Goal: Transaction & Acquisition: Book appointment/travel/reservation

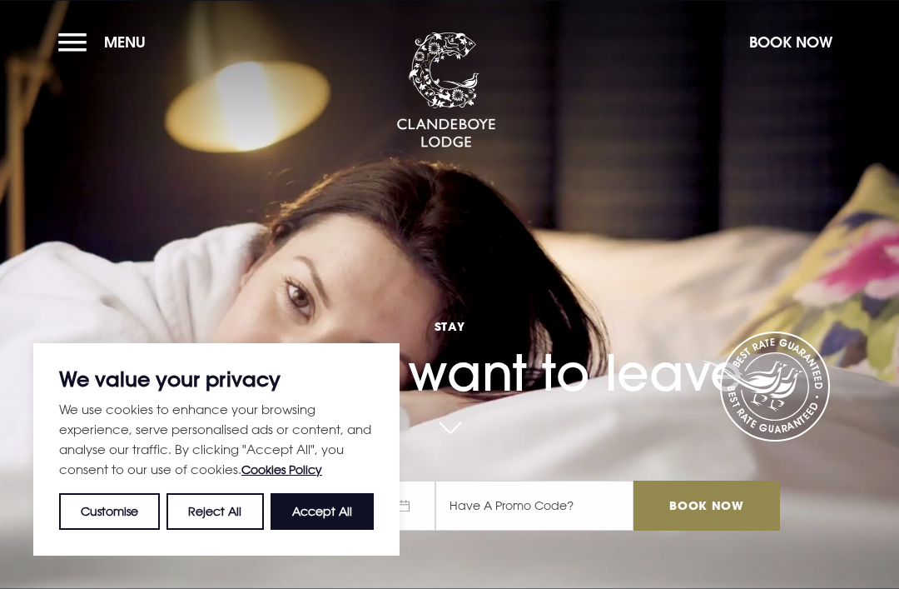
click at [333, 498] on button "Accept All" at bounding box center [322, 511] width 103 height 37
checkbox input "true"
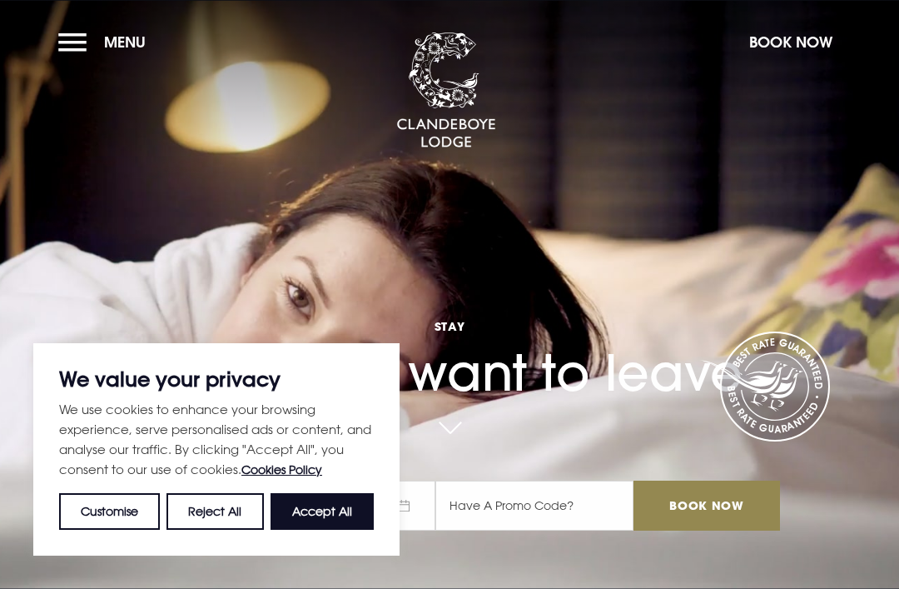
checkbox input "true"
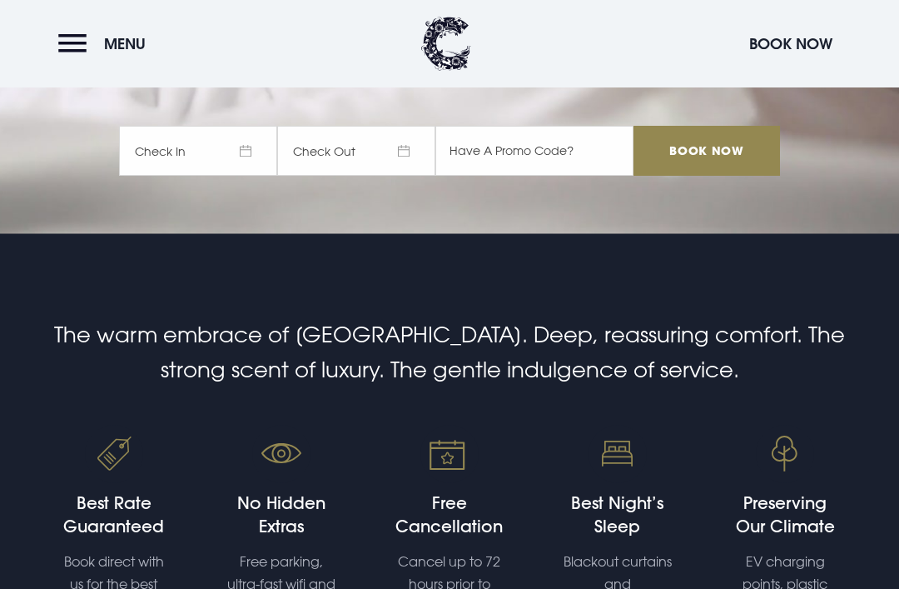
scroll to position [353, 0]
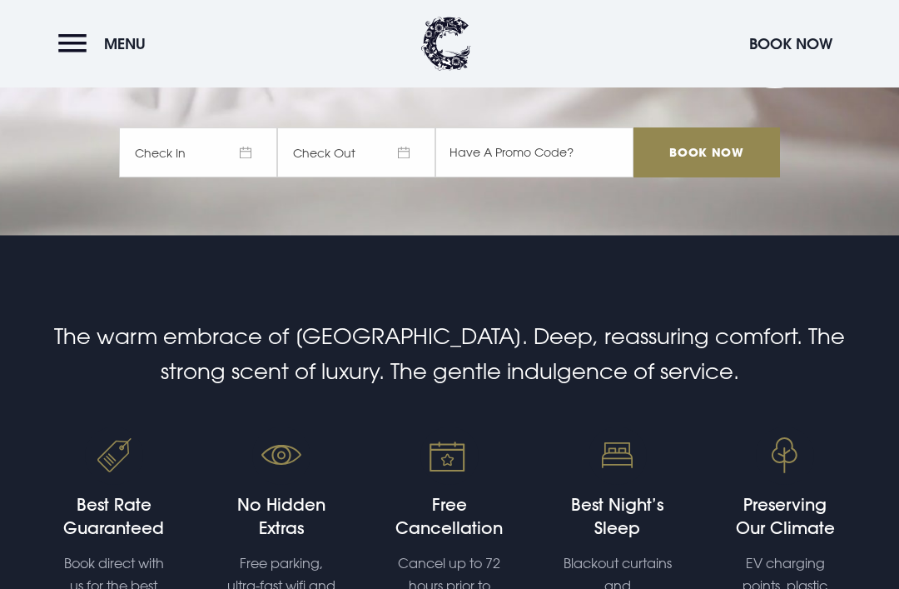
click at [240, 177] on span "Check In" at bounding box center [198, 152] width 158 height 50
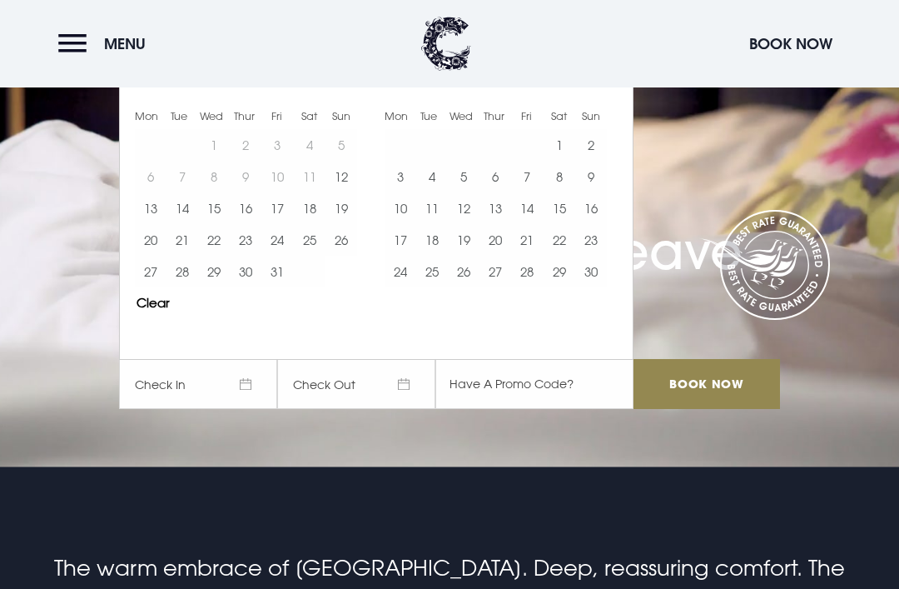
scroll to position [121, 0]
click at [403, 225] on button "10" at bounding box center [401, 209] width 32 height 32
click at [466, 224] on button "12" at bounding box center [464, 208] width 32 height 32
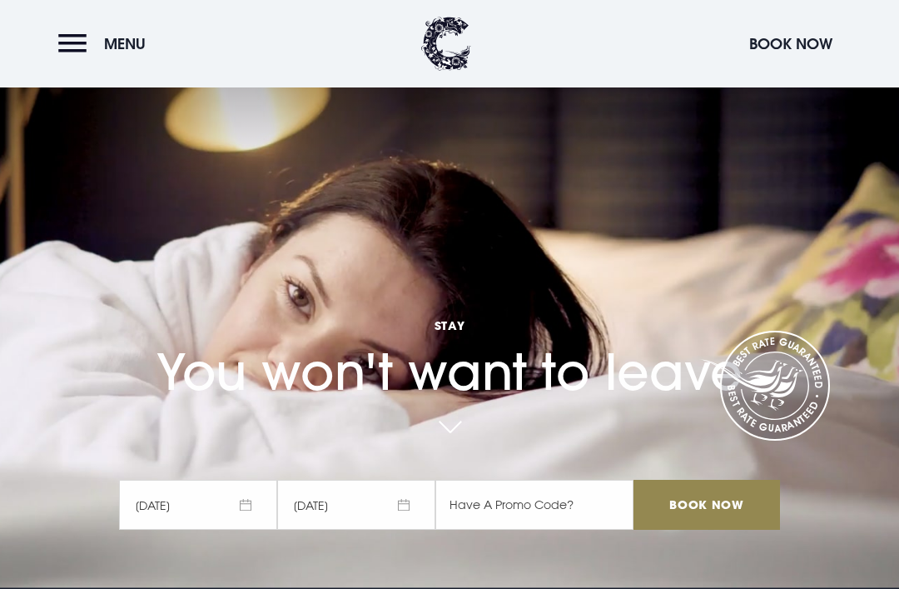
scroll to position [0, 0]
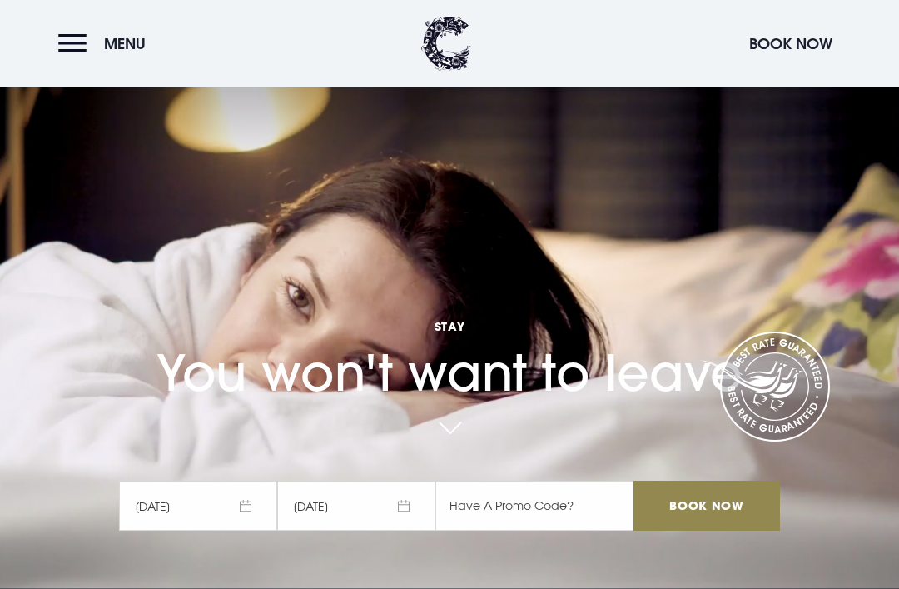
click at [80, 46] on button "Menu" at bounding box center [106, 44] width 96 height 36
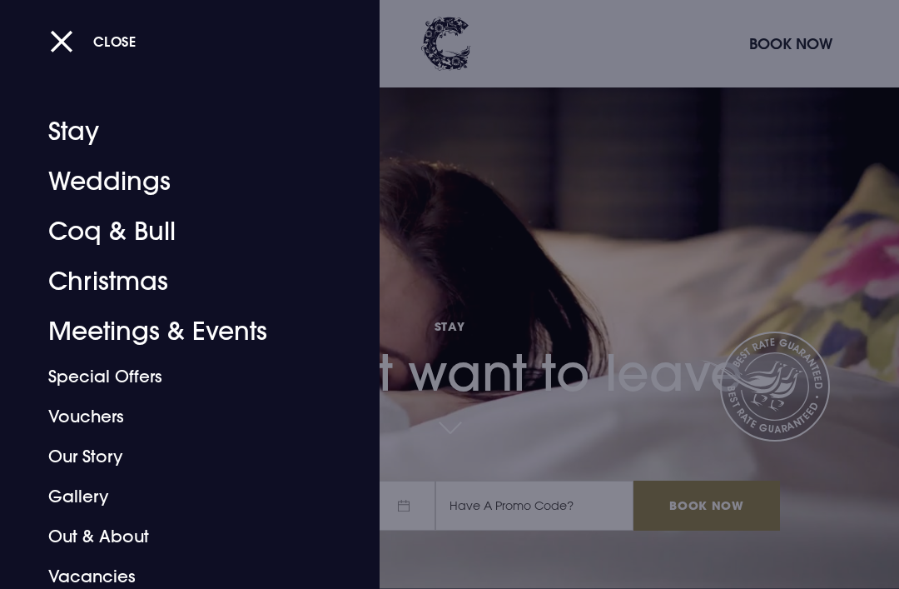
click at [78, 124] on link "Stay" at bounding box center [178, 132] width 261 height 50
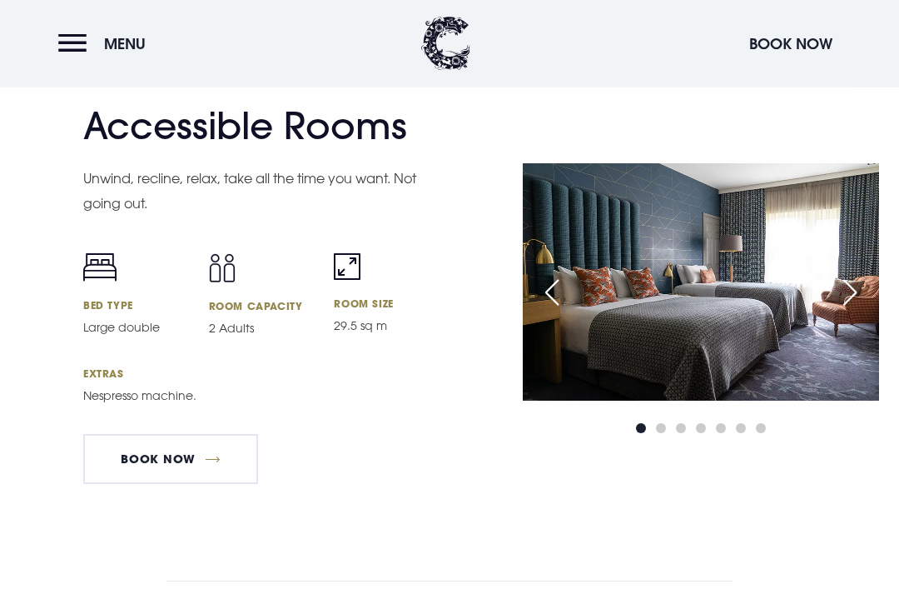
scroll to position [5264, 0]
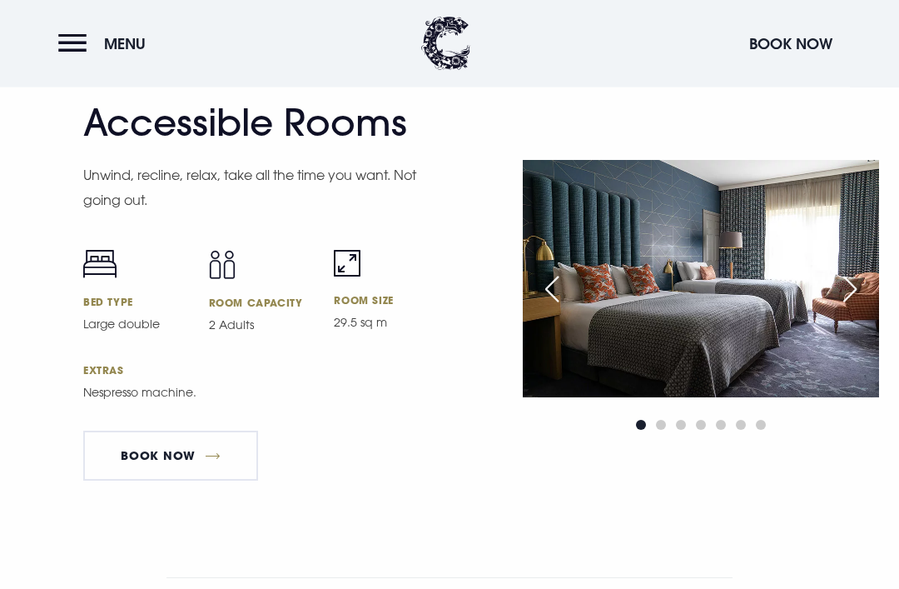
click at [220, 481] on link "Book Now" at bounding box center [170, 456] width 175 height 50
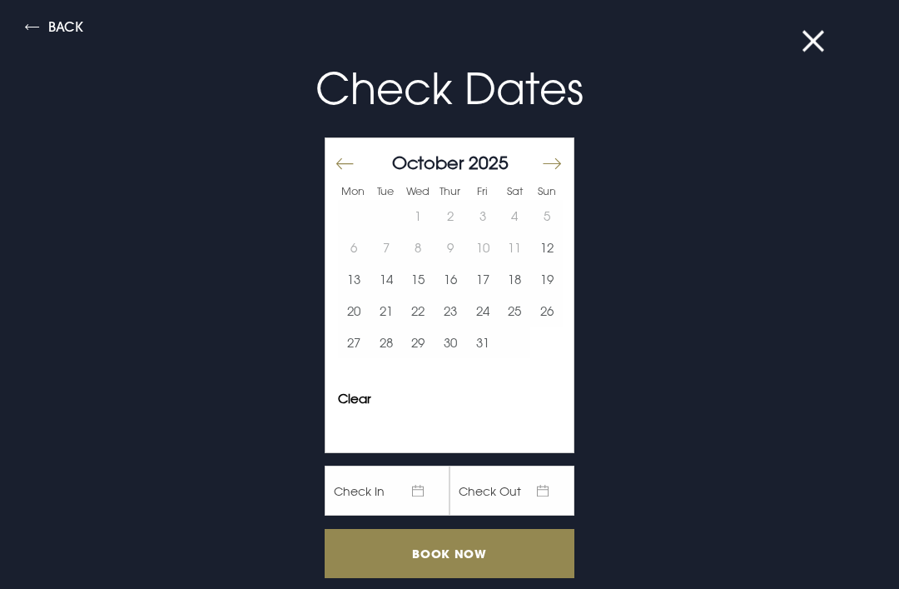
scroll to position [5265, 0]
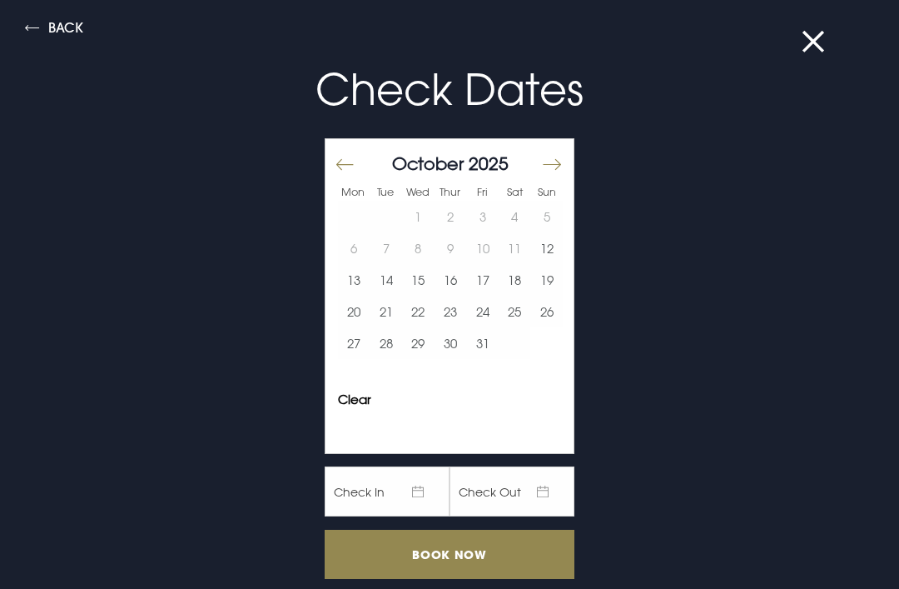
click at [560, 161] on button "Move forward to switch to the next month." at bounding box center [551, 164] width 20 height 35
click at [359, 283] on button "10" at bounding box center [354, 280] width 32 height 32
click at [387, 288] on button "11" at bounding box center [387, 280] width 32 height 32
click at [465, 556] on input "Book Now" at bounding box center [450, 554] width 250 height 49
